Goal: Participate in discussion

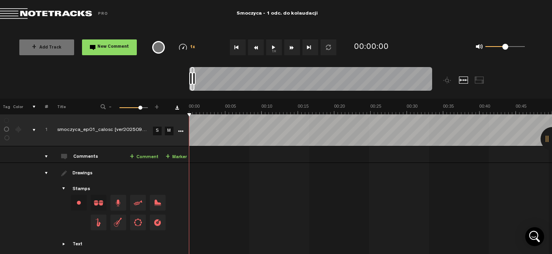
click at [271, 48] on button "1x" at bounding box center [274, 47] width 16 height 16
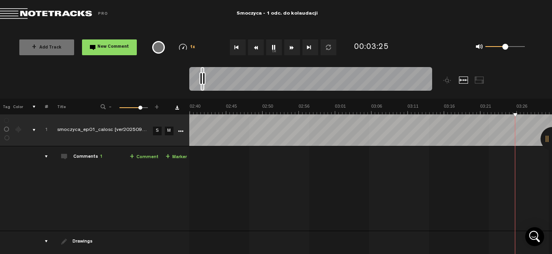
scroll to position [0, 1305]
click at [276, 53] on button "1x" at bounding box center [274, 47] width 16 height 16
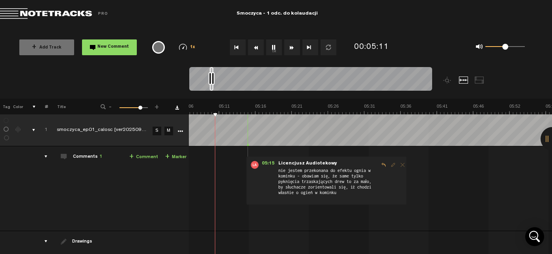
scroll to position [0, 2]
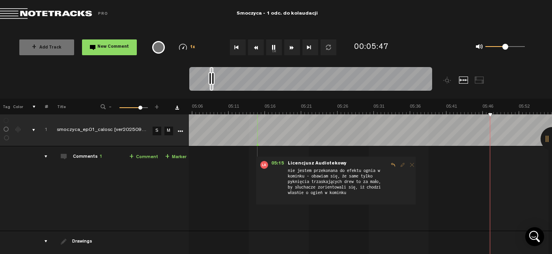
click at [271, 45] on button "1x" at bounding box center [274, 47] width 16 height 16
click at [145, 156] on link "+ Comment" at bounding box center [143, 156] width 29 height 9
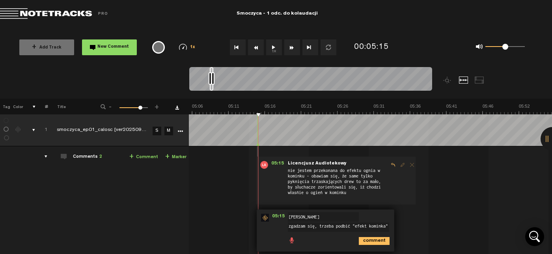
scroll to position [2, 0]
type textarea "zgadzam się, trzeba podbić "efekt kominka""
click at [363, 237] on icon "comment" at bounding box center [373, 241] width 31 height 8
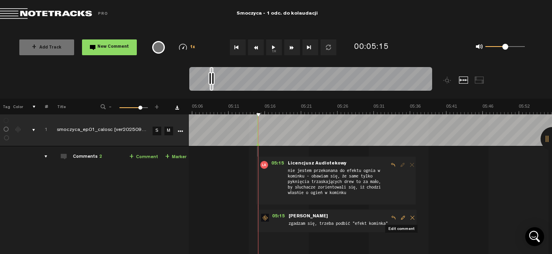
click at [399, 217] on span "Edit comment" at bounding box center [402, 218] width 9 height 6
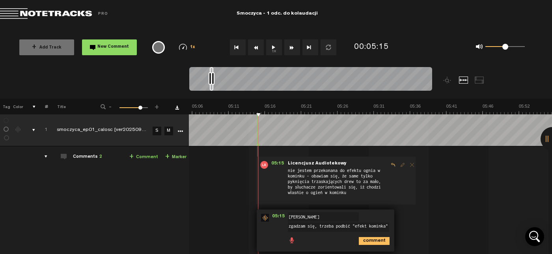
scroll to position [2, 0]
click at [370, 241] on icon "comment" at bounding box center [373, 241] width 31 height 8
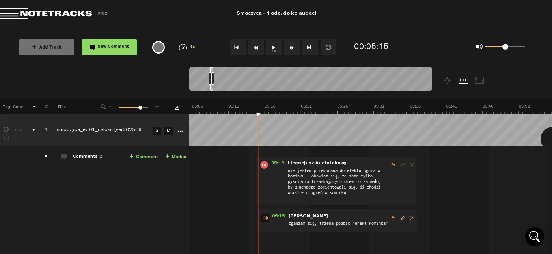
click at [399, 215] on span "Edit comment" at bounding box center [402, 218] width 9 height 6
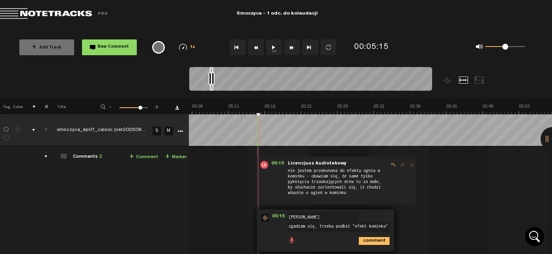
click at [369, 227] on textarea "zgadzam się, trzeba podbić "efekt kominka"" at bounding box center [338, 226] width 101 height 9
type textarea "zgadzam się, trzeba podbić "kominek""
click at [372, 238] on icon "comment" at bounding box center [373, 241] width 31 height 8
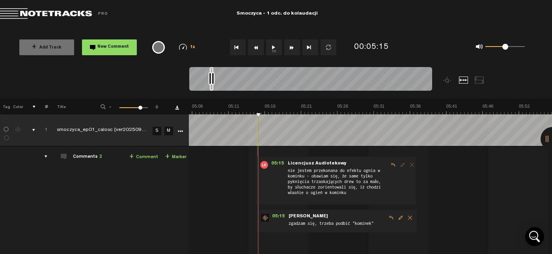
click at [275, 48] on button "1x" at bounding box center [274, 47] width 16 height 16
click at [399, 215] on span "Edit comment" at bounding box center [400, 218] width 9 height 6
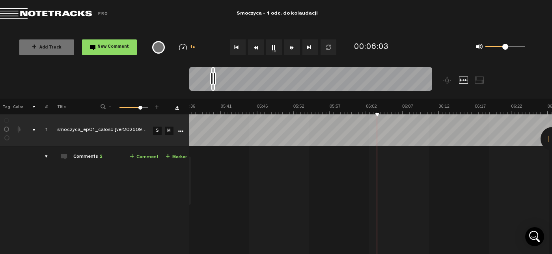
scroll to position [0, 2344]
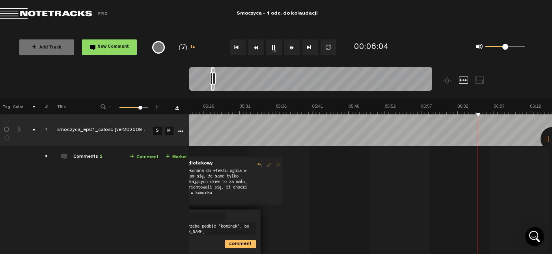
type textarea "zgadzam się, trzeba podbić "kominek", bo on musi [PERSON_NAME]"
click at [273, 45] on button "1x" at bounding box center [274, 47] width 16 height 16
click at [269, 215] on span "Edit comment" at bounding box center [269, 218] width 9 height 6
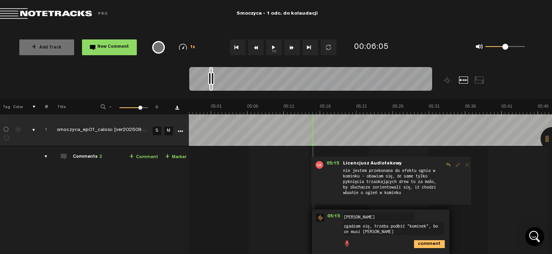
scroll to position [0, 2249]
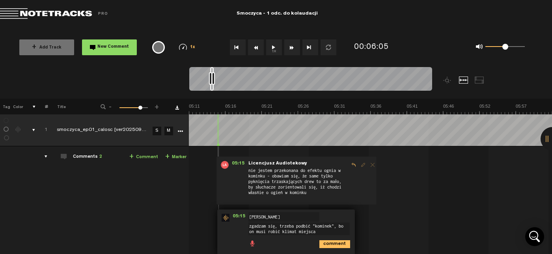
type textarea "zgadzam się, trzeba podbić "kominek", bo on musi robić klimat miejsca"
click at [325, 241] on icon "comment" at bounding box center [334, 244] width 31 height 8
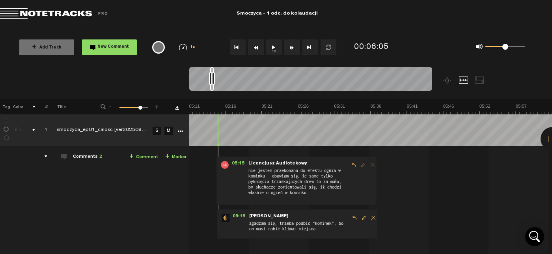
click at [273, 48] on button "1x" at bounding box center [274, 47] width 16 height 16
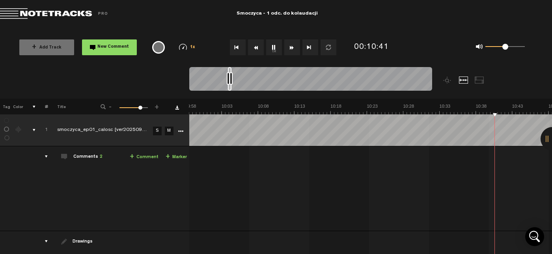
scroll to position [0, 4419]
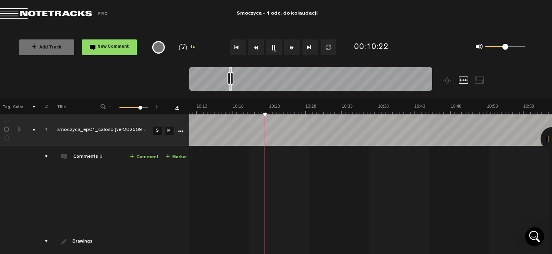
click at [271, 45] on button "1x" at bounding box center [274, 47] width 16 height 16
click at [143, 156] on link "+ Comment" at bounding box center [144, 156] width 29 height 9
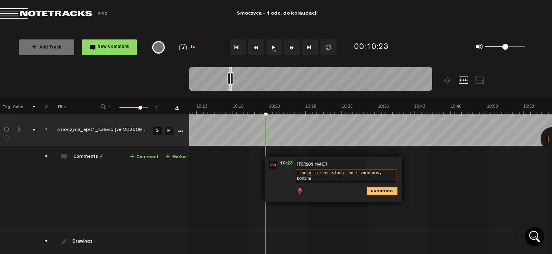
scroll to position [0, 0]
type textarea "trochę ta scen siada, no i znów mamy kominek w tle"
click at [377, 193] on icon "comment" at bounding box center [381, 191] width 31 height 8
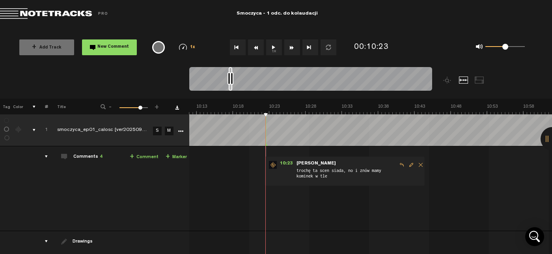
click at [275, 51] on button "1x" at bounding box center [274, 47] width 16 height 16
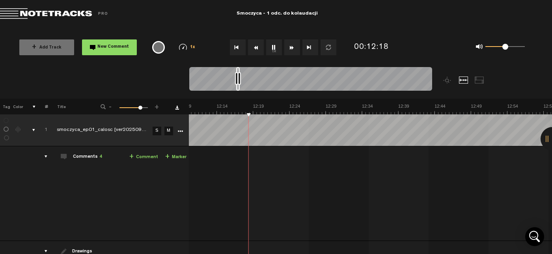
scroll to position [0, 5293]
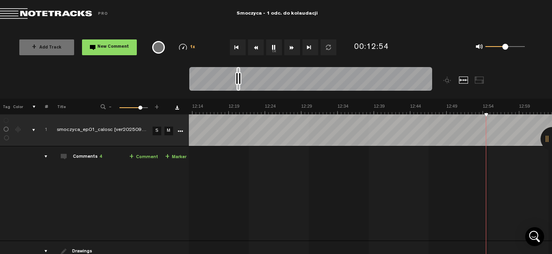
click at [270, 48] on button "1x" at bounding box center [274, 47] width 16 height 16
